Goal: Register for event/course

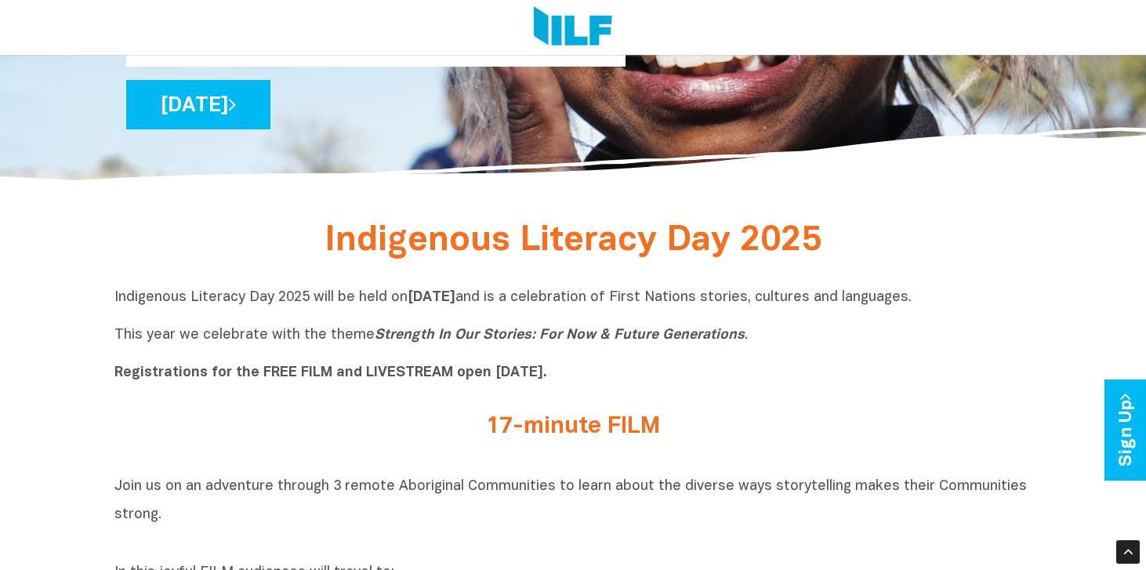
scroll to position [352, 0]
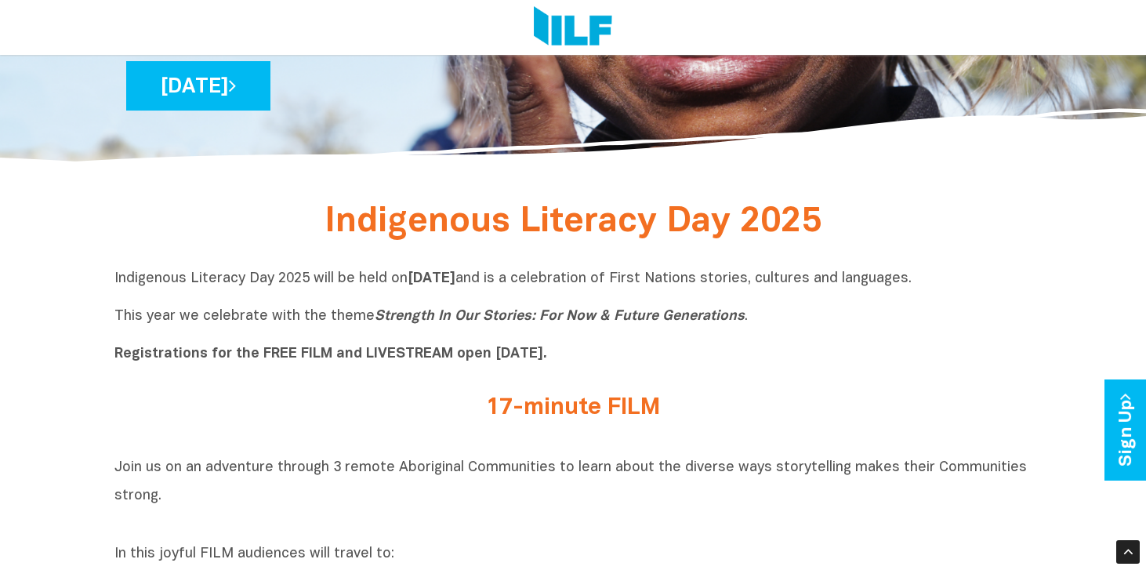
click at [550, 407] on h2 "17-minute FILM" at bounding box center [573, 408] width 588 height 26
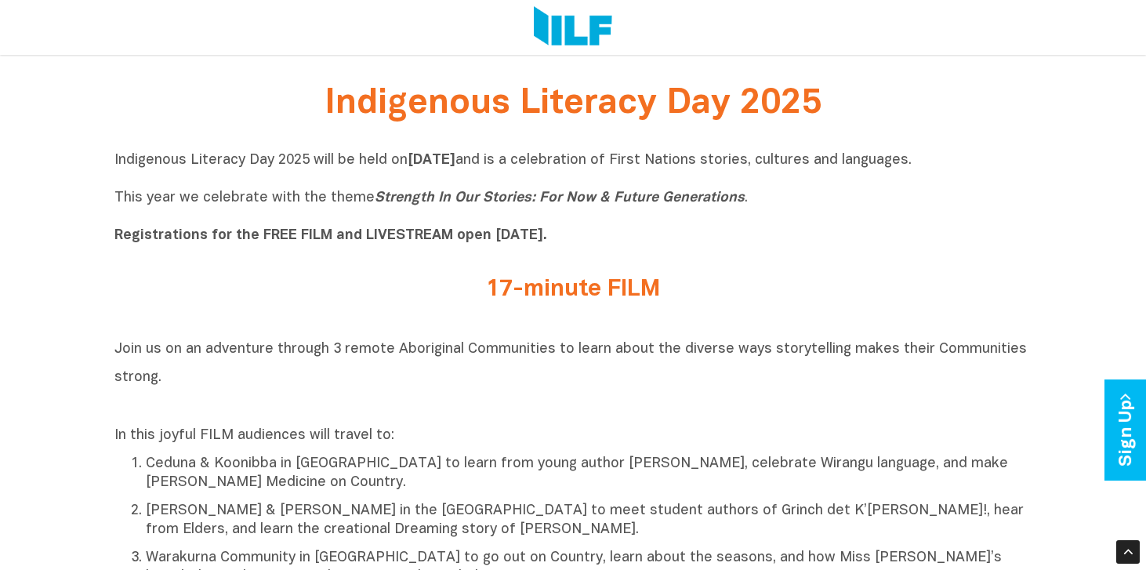
scroll to position [478, 0]
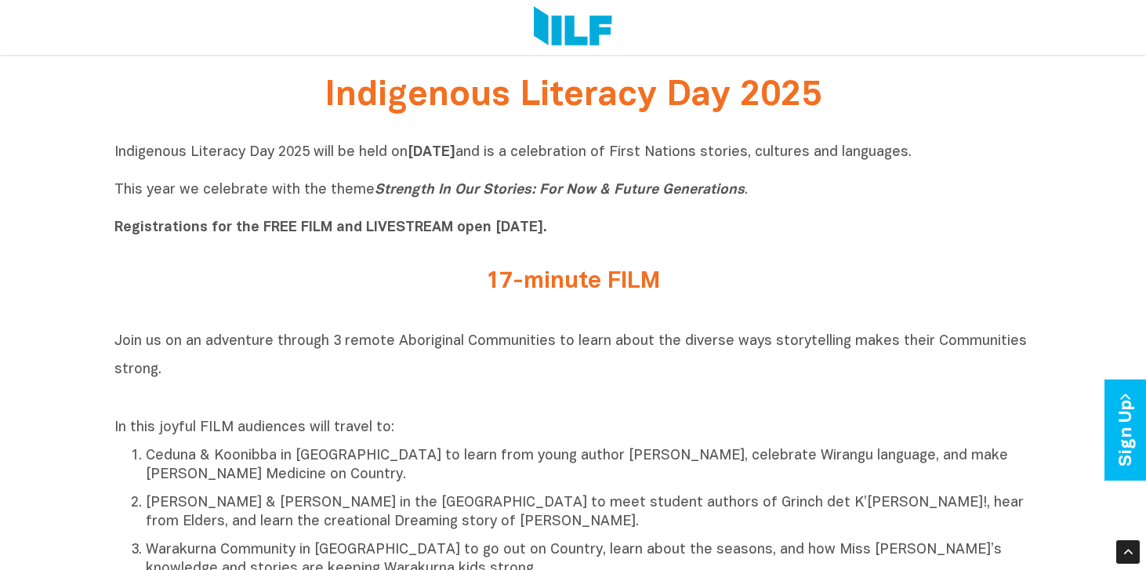
click at [373, 414] on div "Join us on an adventure through 3 remote Aboriginal Communities to learn about …" at bounding box center [572, 452] width 917 height 252
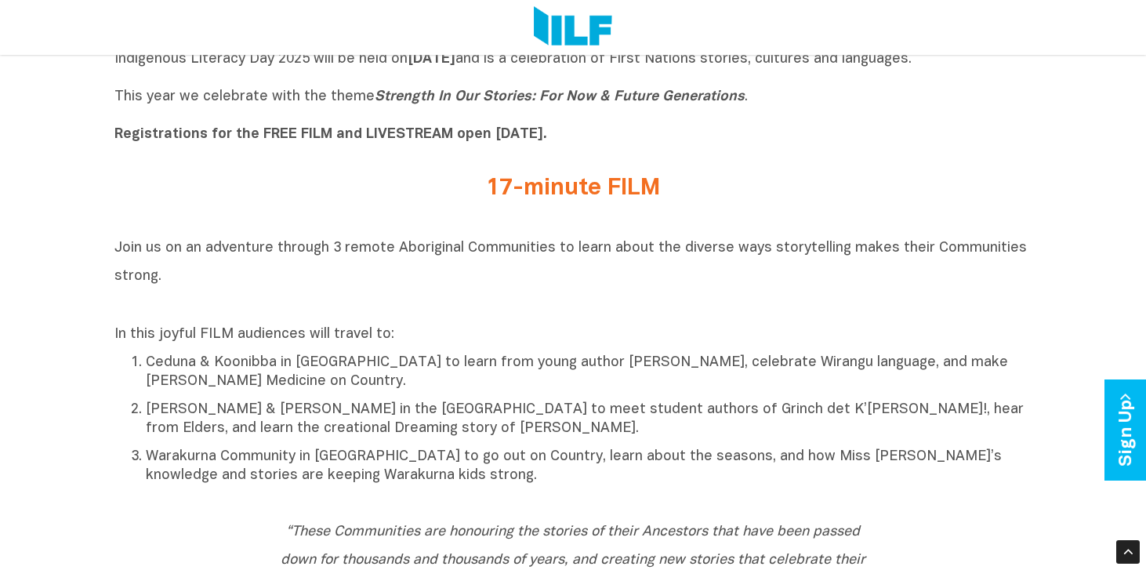
scroll to position [592, 0]
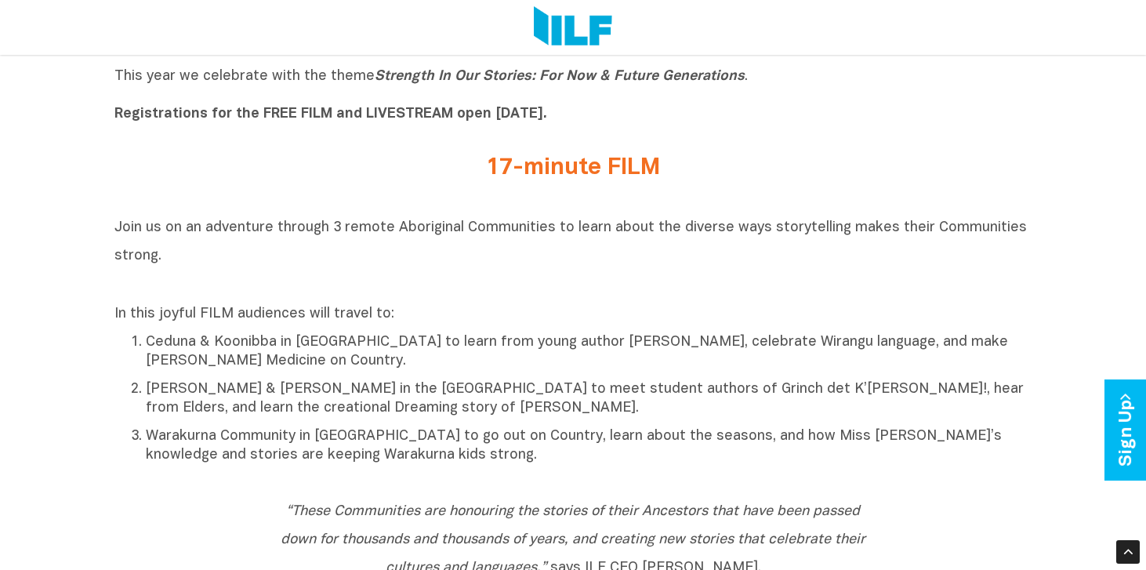
click at [372, 437] on p "Warakurna Community in [GEOGRAPHIC_DATA] to go out on Country, learn about the …" at bounding box center [589, 446] width 886 height 38
click at [353, 328] on div "In this joyful FILM audiences will travel to: Ceduna & Koonibba in [GEOGRAPHIC_…" at bounding box center [572, 383] width 917 height 160
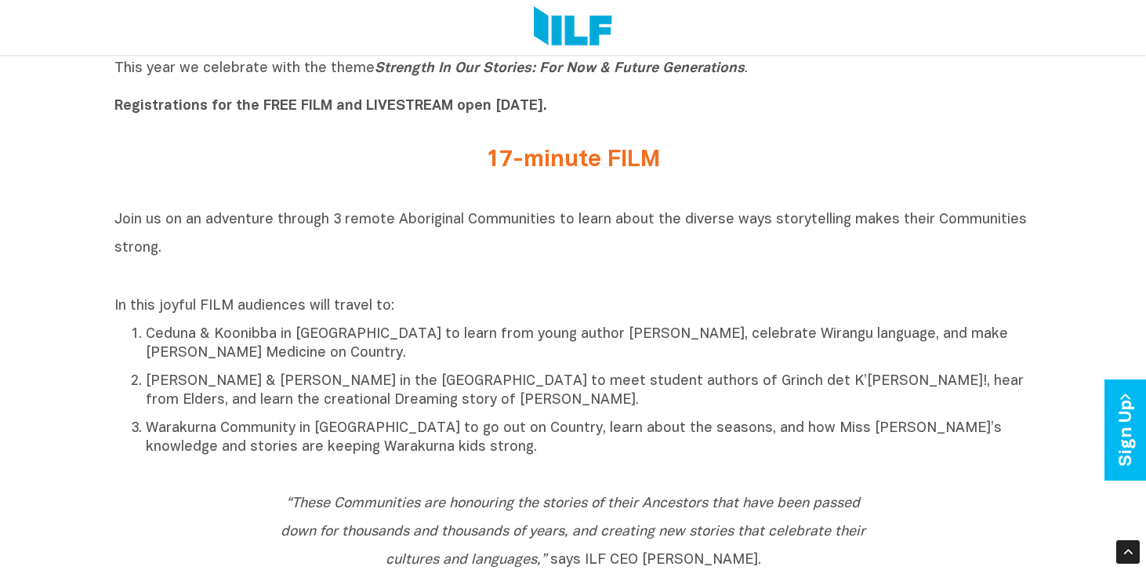
click at [567, 419] on p "Warakurna Community in [GEOGRAPHIC_DATA] to go out on Country, learn about the …" at bounding box center [589, 438] width 886 height 38
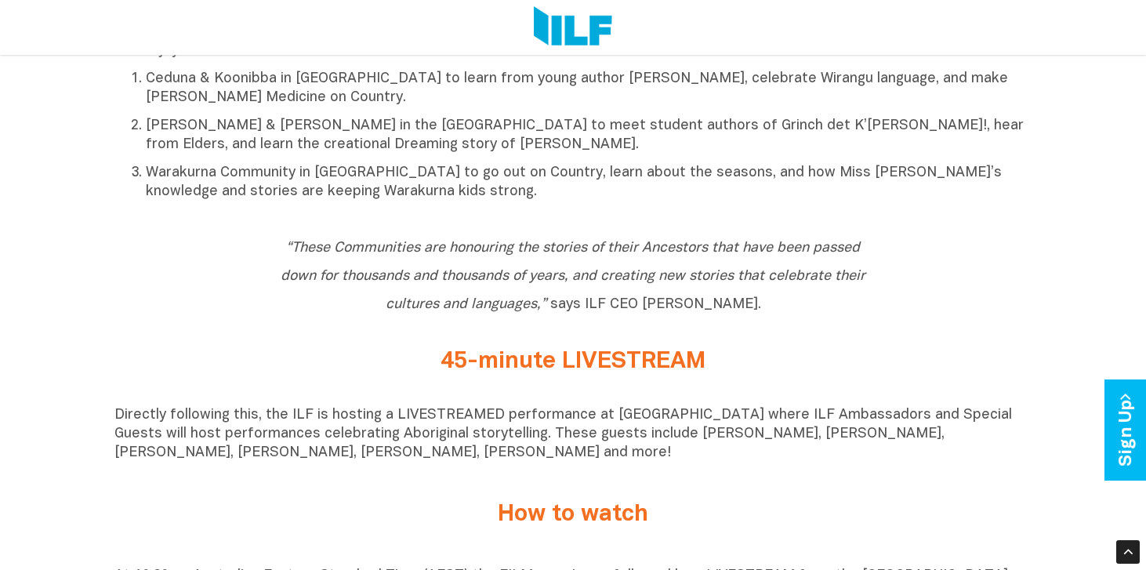
scroll to position [860, 0]
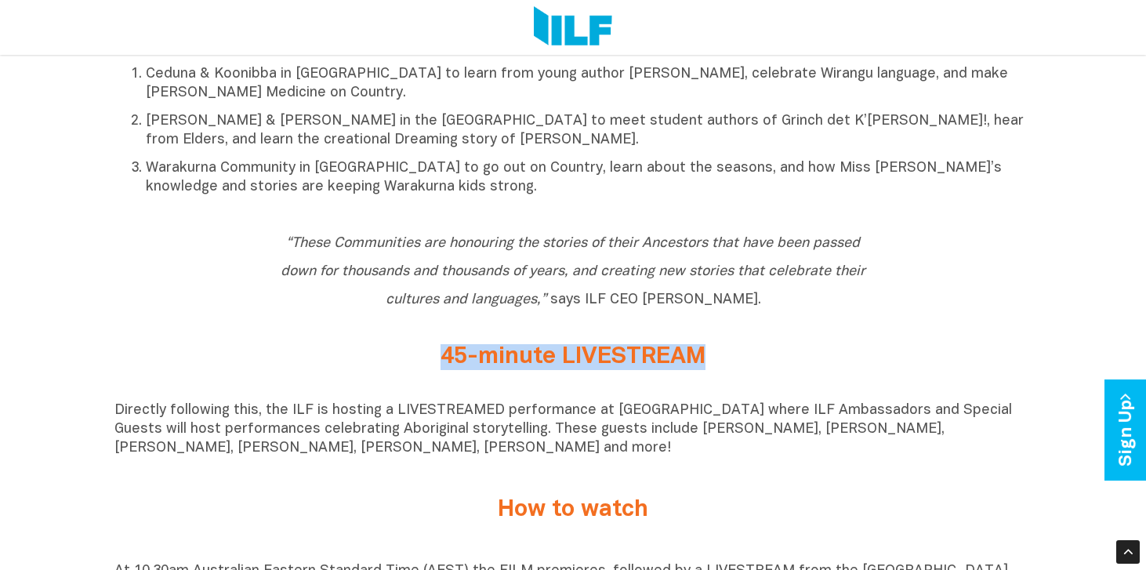
drag, startPoint x: 489, startPoint y: 351, endPoint x: 745, endPoint y: 350, distance: 255.6
click at [748, 349] on h2 "45-minute LIVESTREAM" at bounding box center [573, 357] width 588 height 26
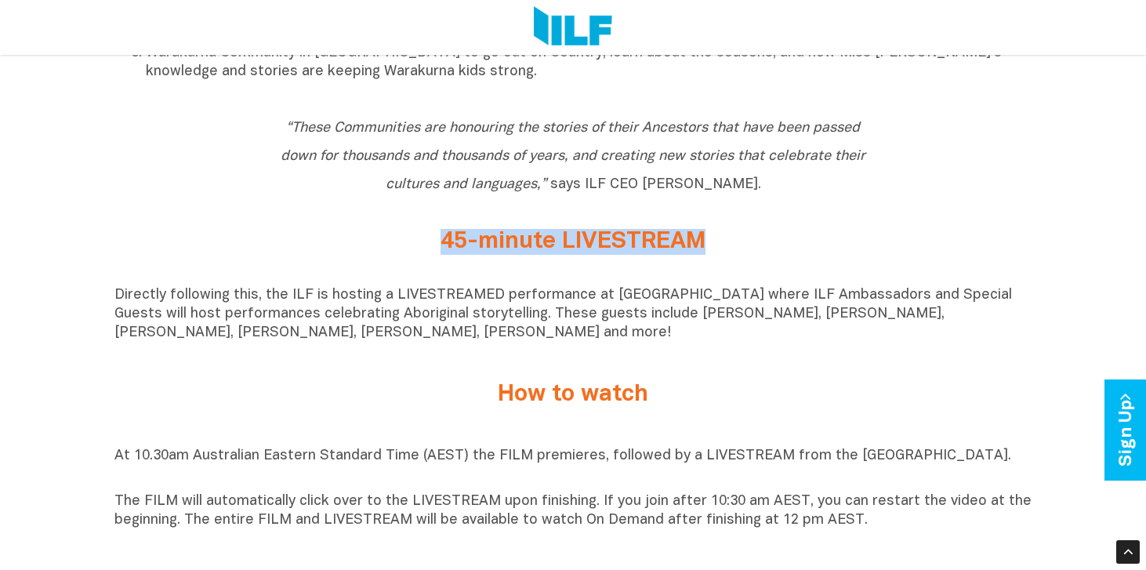
scroll to position [986, 0]
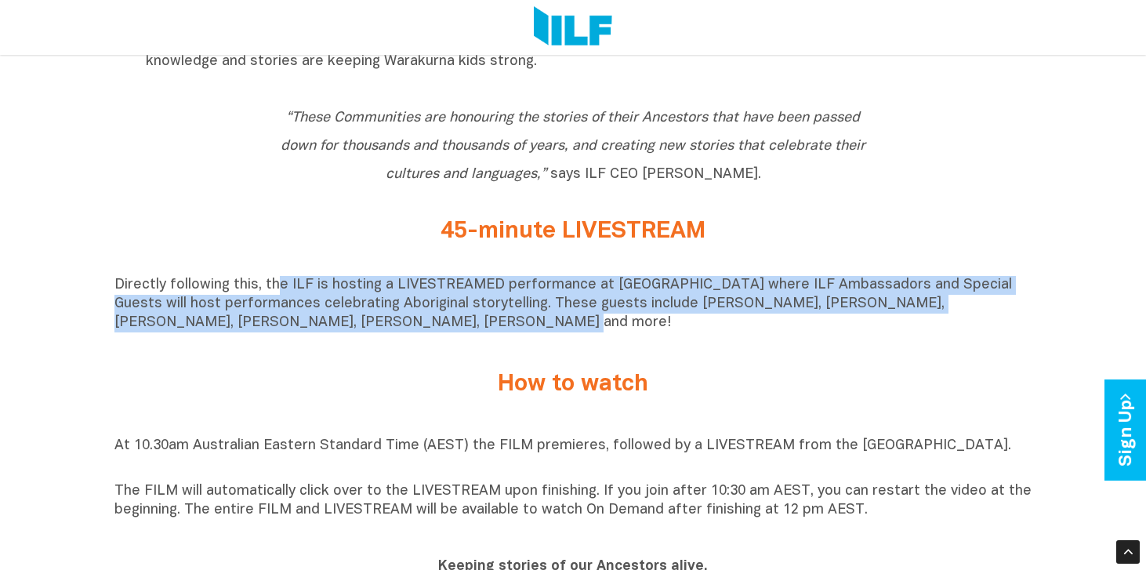
drag, startPoint x: 304, startPoint y: 282, endPoint x: 416, endPoint y: 332, distance: 122.1
click at [416, 332] on div "Directly following this, the ILF is hosting a LIVESTREAMED performance at [GEOG…" at bounding box center [572, 308] width 917 height 64
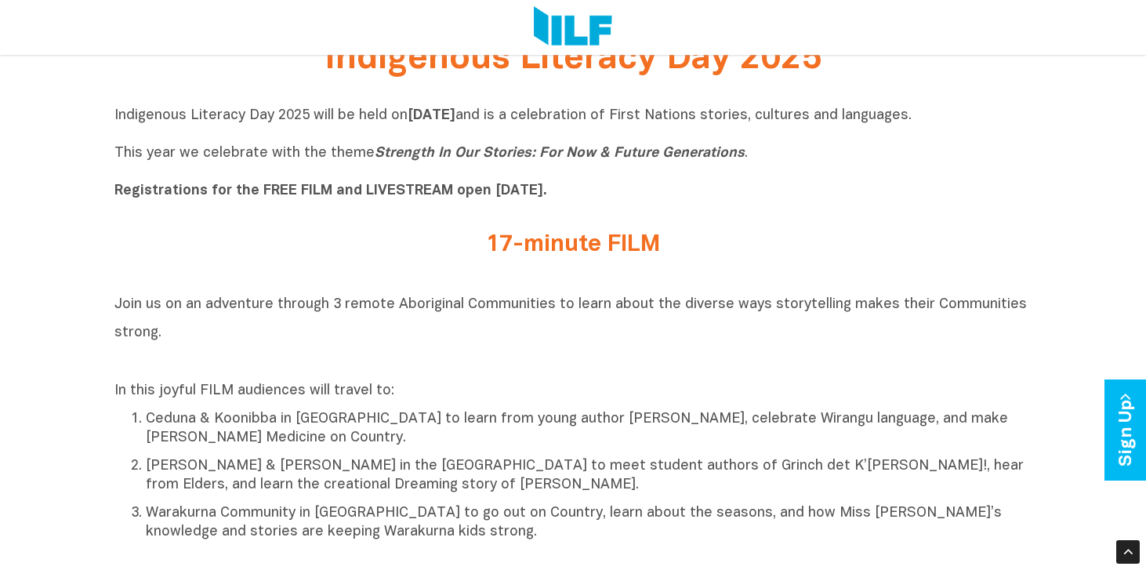
scroll to position [498, 0]
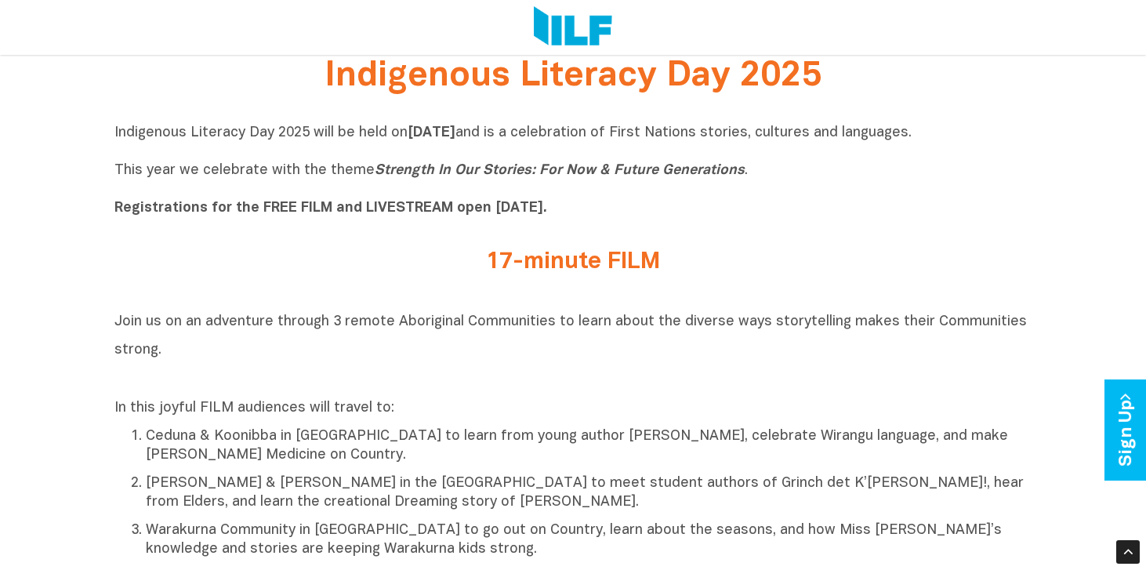
click at [547, 201] on b "Registrations for the FREE FILM and LIVESTREAM open [DATE]." at bounding box center [330, 207] width 433 height 13
drag, startPoint x: 503, startPoint y: 209, endPoint x: 452, endPoint y: 209, distance: 51.8
click at [503, 209] on b "Registrations for the FREE FILM and LIVESTREAM open [DATE]." at bounding box center [330, 207] width 433 height 13
click at [429, 209] on b "Registrations for the FREE FILM and LIVESTREAM open [DATE]." at bounding box center [330, 207] width 433 height 13
drag, startPoint x: 429, startPoint y: 209, endPoint x: 409, endPoint y: 204, distance: 20.2
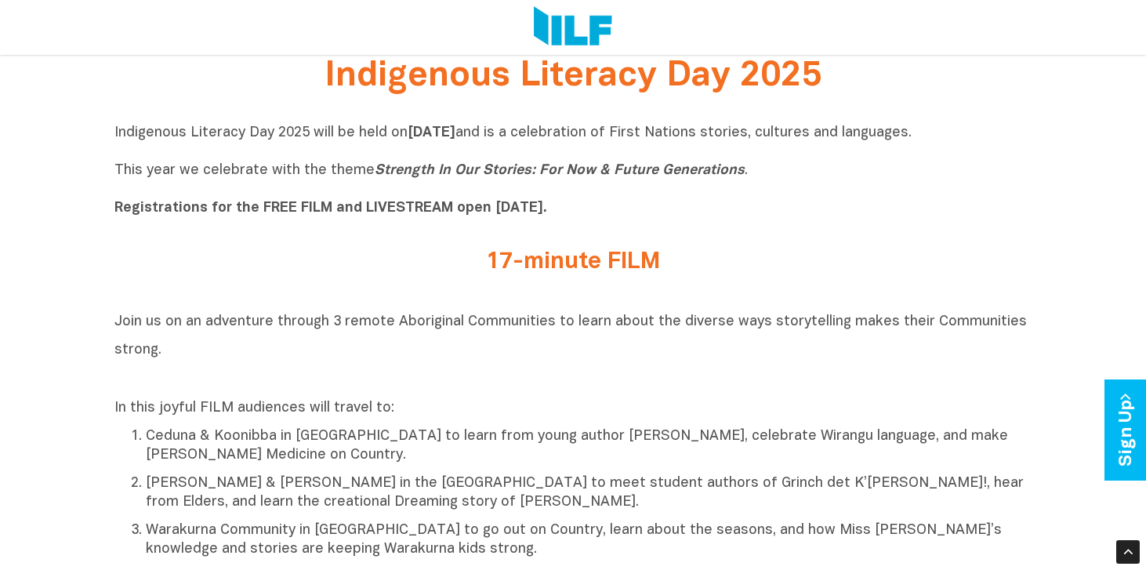
click at [417, 205] on b "Registrations for the FREE FILM and LIVESTREAM open [DATE]." at bounding box center [330, 207] width 433 height 13
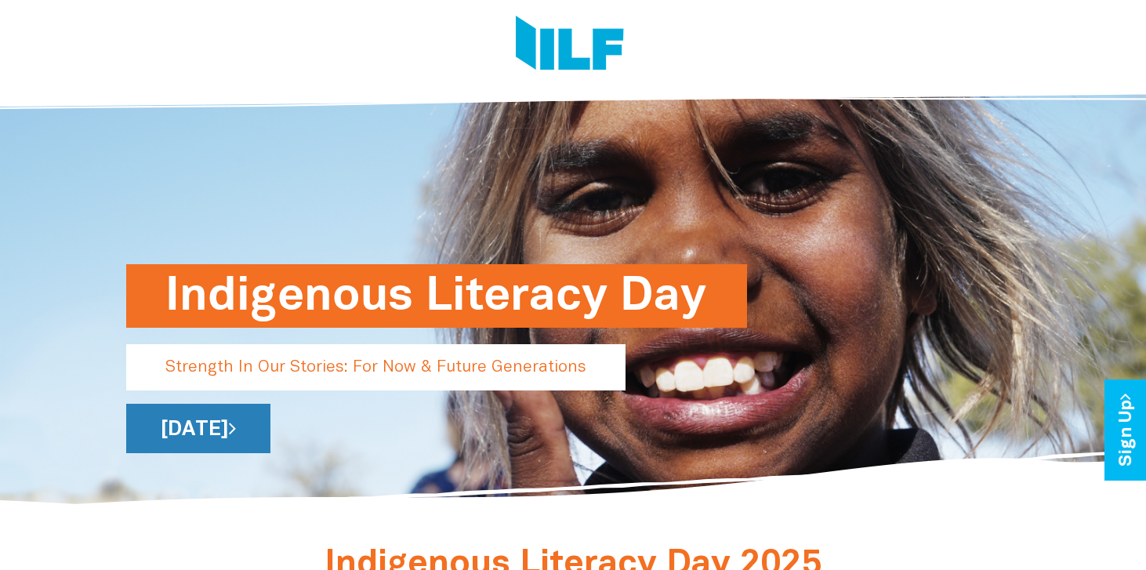
scroll to position [10, 0]
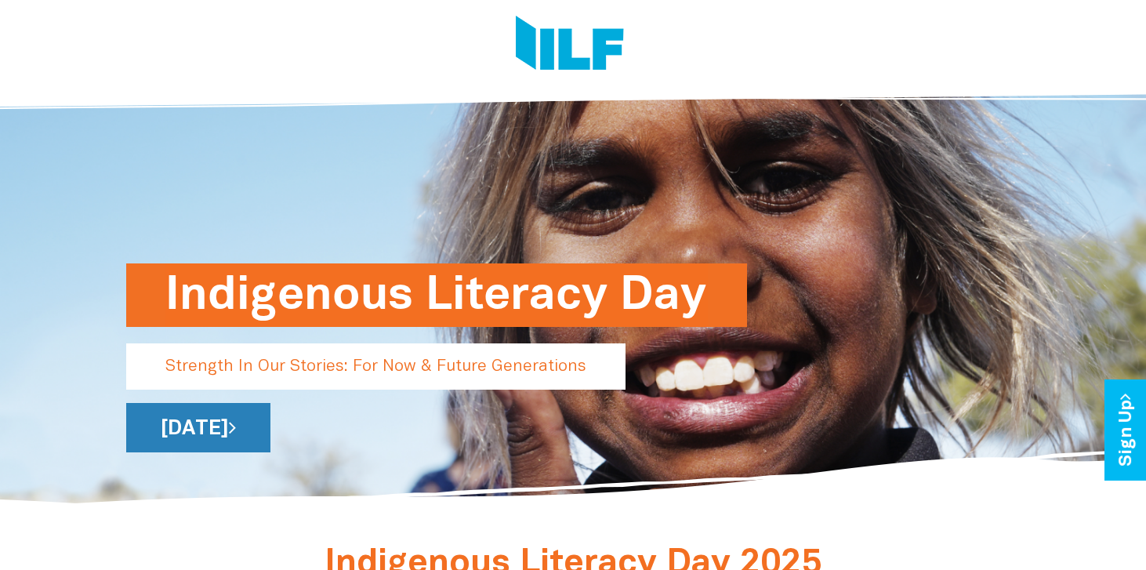
click at [270, 432] on link "[DATE]" at bounding box center [198, 427] width 144 height 49
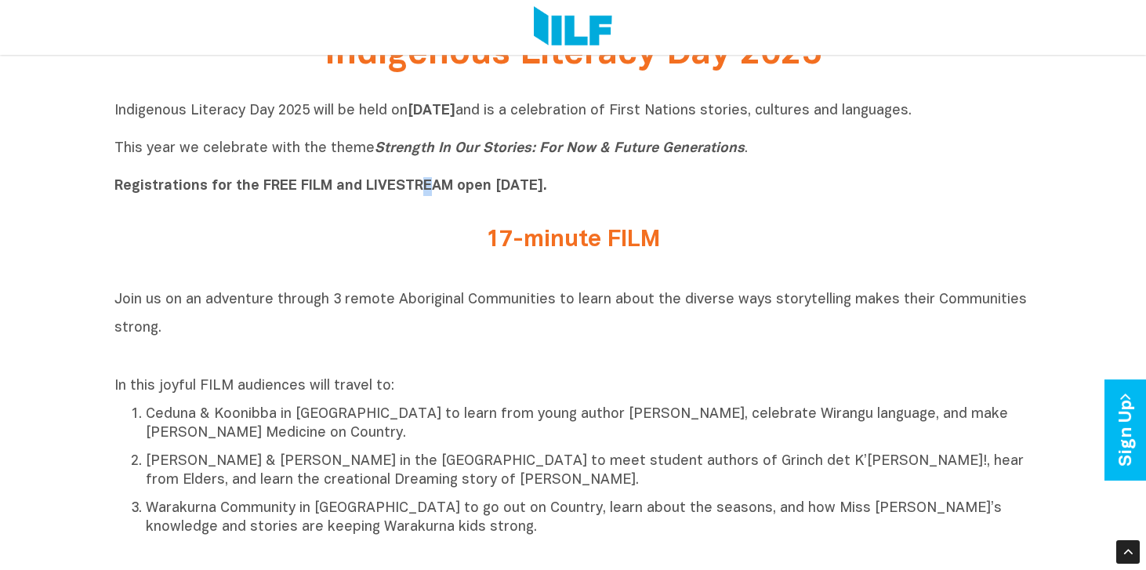
scroll to position [373, 0]
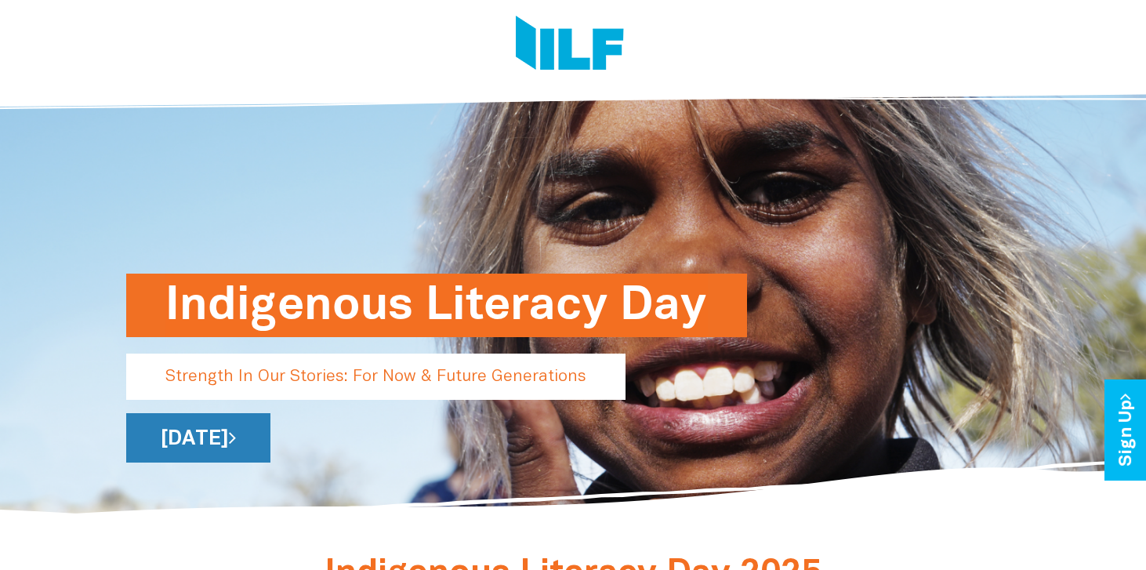
click at [270, 430] on link "[DATE]" at bounding box center [198, 437] width 144 height 49
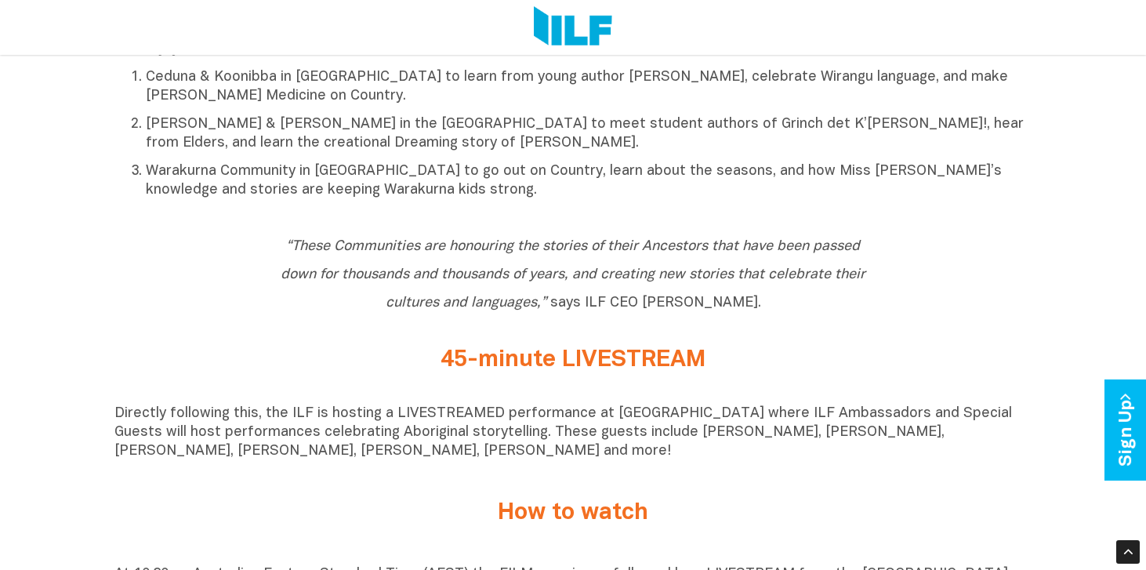
scroll to position [894, 0]
